Goal: Task Accomplishment & Management: Complete application form

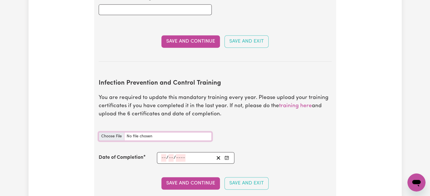
click at [107, 132] on input "Infection Prevention and Control Training document" at bounding box center [155, 136] width 113 height 9
type input "C:\fakepath\certificate.pdf"
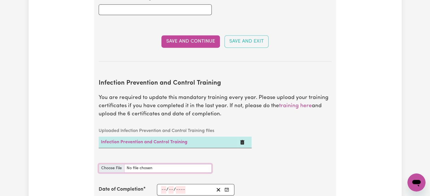
click at [113, 164] on input "Infection Prevention and Control Training document" at bounding box center [155, 168] width 113 height 9
type input "C:\fakepath\certificate (1).pdf"
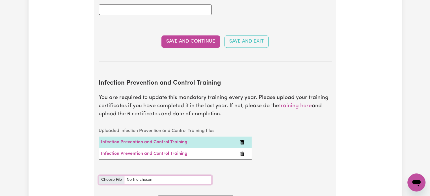
click at [114, 176] on input "Infection Prevention and Control Training document" at bounding box center [155, 180] width 113 height 9
type input "C:\fakepath\certificate (2).pdf"
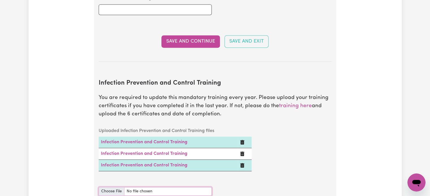
click at [110, 187] on input "Infection Prevention and Control Training document" at bounding box center [155, 191] width 113 height 9
type input "C:\fakepath\certificate (3).pdf"
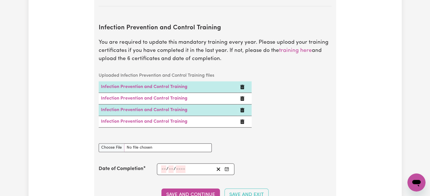
scroll to position [904, 0]
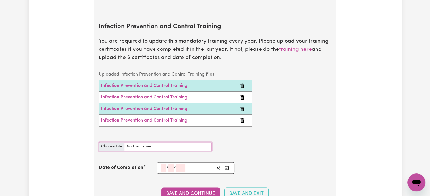
click at [114, 142] on input "Infection Prevention and Control Training document" at bounding box center [155, 146] width 113 height 9
type input "C:\fakepath\certificate (4).pdf"
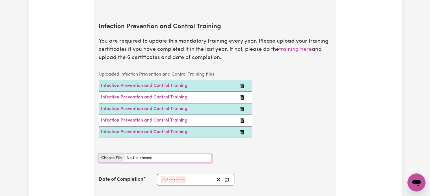
click at [109, 154] on input "Infection Prevention and Control Training document" at bounding box center [155, 158] width 113 height 9
type input "C:\fakepath\certificate (5).pdf"
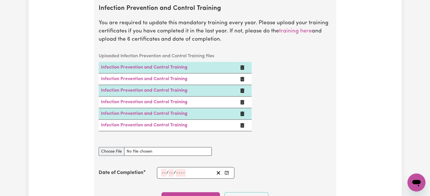
scroll to position [932, 0]
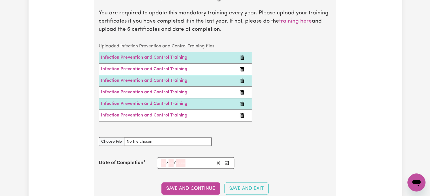
click at [226, 161] on icon "Enter the Date of Completion of your Infection Prevention and Control Training" at bounding box center [226, 163] width 5 height 5
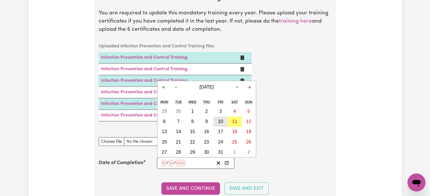
click at [215, 117] on button "10" at bounding box center [220, 122] width 14 height 10
type input "2025-10-10"
type input "10"
type input "2025"
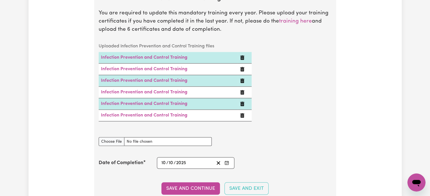
click at [188, 183] on button "Save and Continue" at bounding box center [190, 189] width 58 height 12
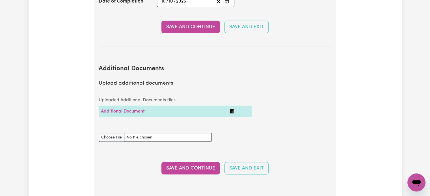
scroll to position [1084, 0]
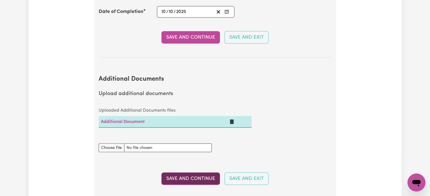
click at [190, 173] on button "Save and Continue" at bounding box center [190, 179] width 58 height 12
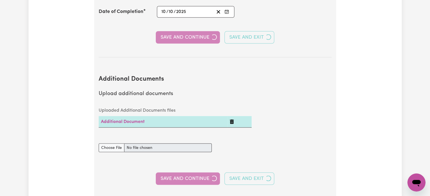
select select "2024"
select select "Certificate III (Individual Support)"
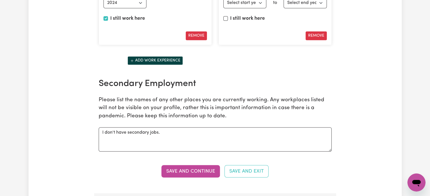
scroll to position [932, 0]
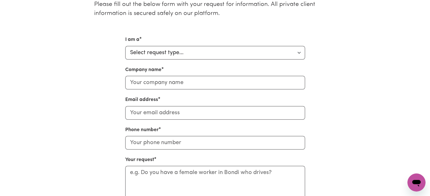
scroll to position [170, 0]
